Goal: Browse casually

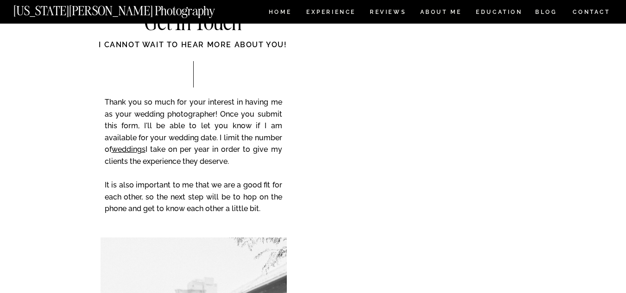
scroll to position [5535, 0]
click at [280, 12] on nav "HOME" at bounding box center [280, 13] width 26 height 8
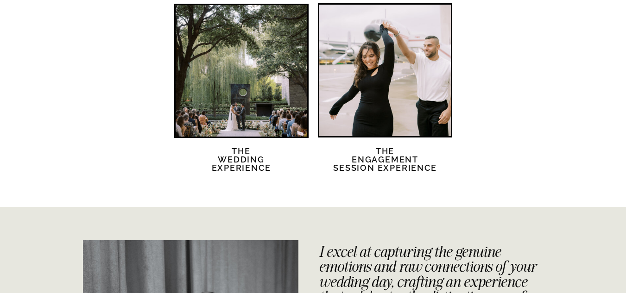
scroll to position [1872, 0]
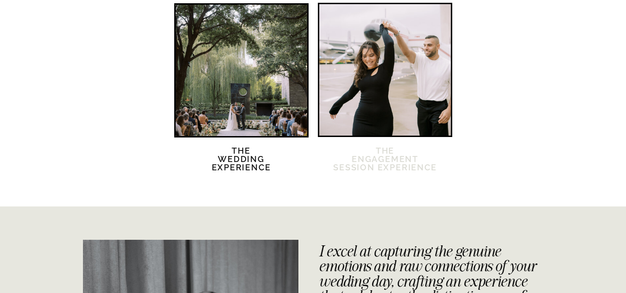
click at [389, 165] on h2 "The Engagement session Experience" at bounding box center [385, 165] width 105 height 36
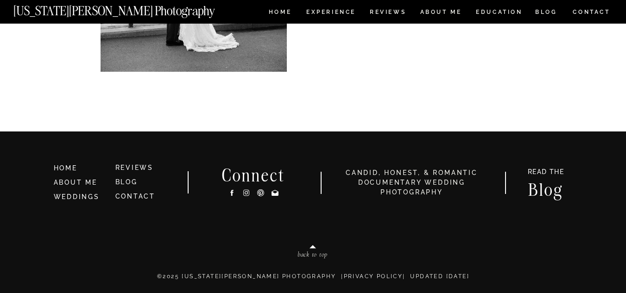
scroll to position [2743, 0]
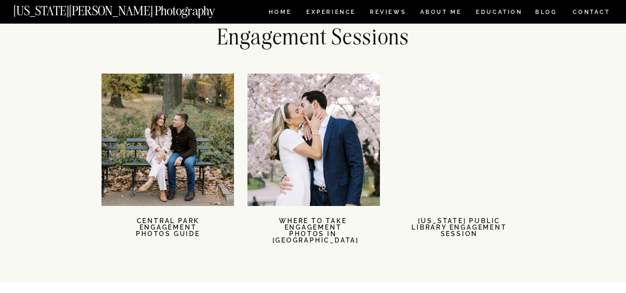
scroll to position [2007, 0]
